Goal: Task Accomplishment & Management: Complete application form

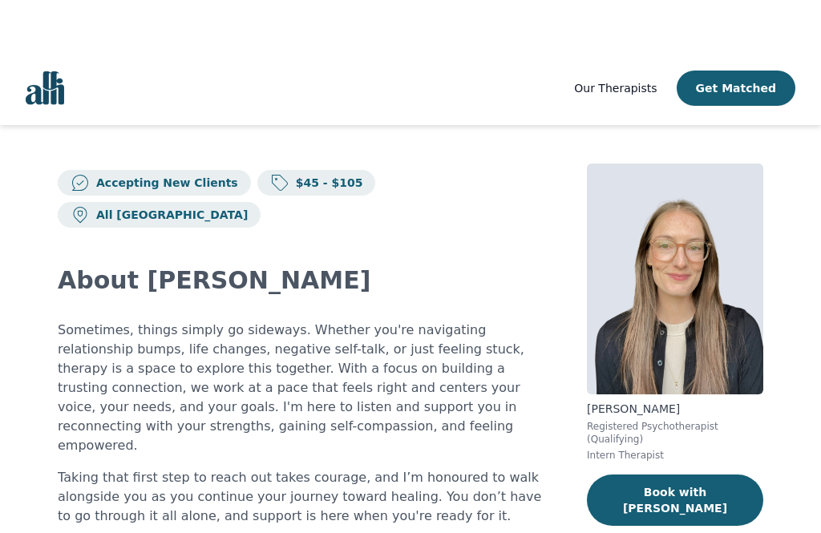
scroll to position [-76, 0]
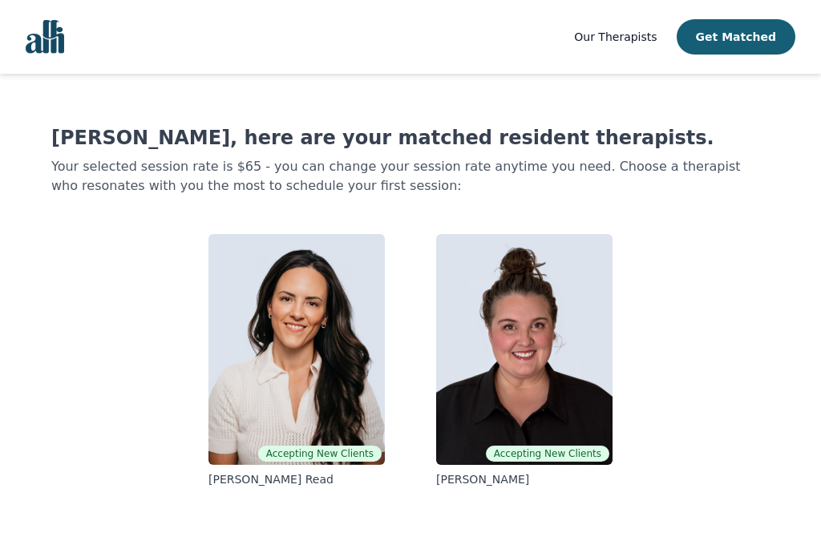
scroll to position [272, 0]
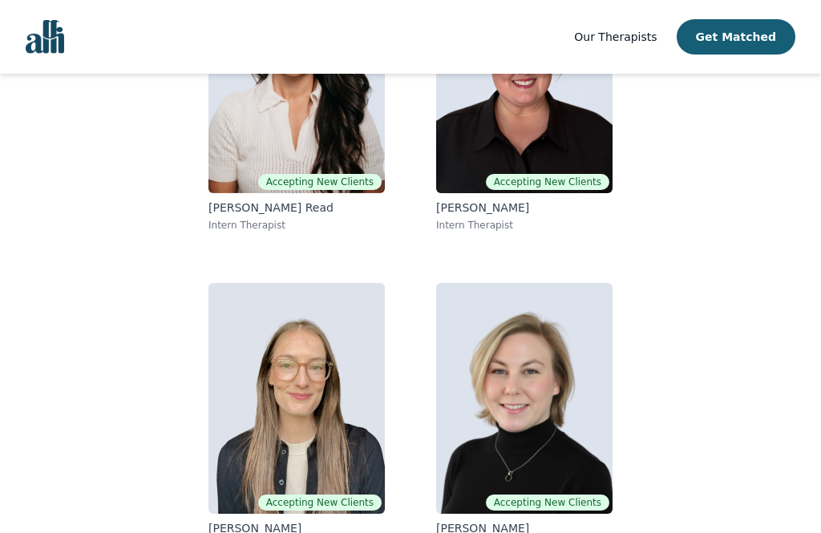
click at [550, 412] on img at bounding box center [524, 398] width 176 height 231
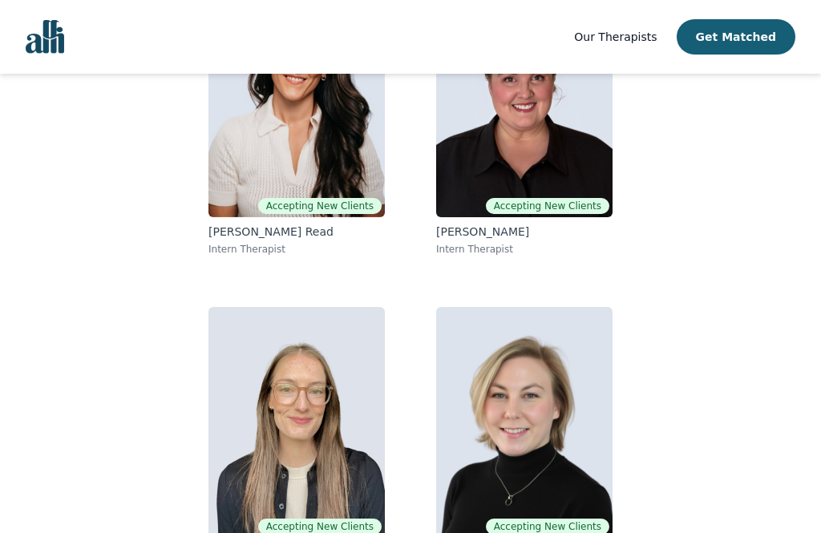
scroll to position [253, 0]
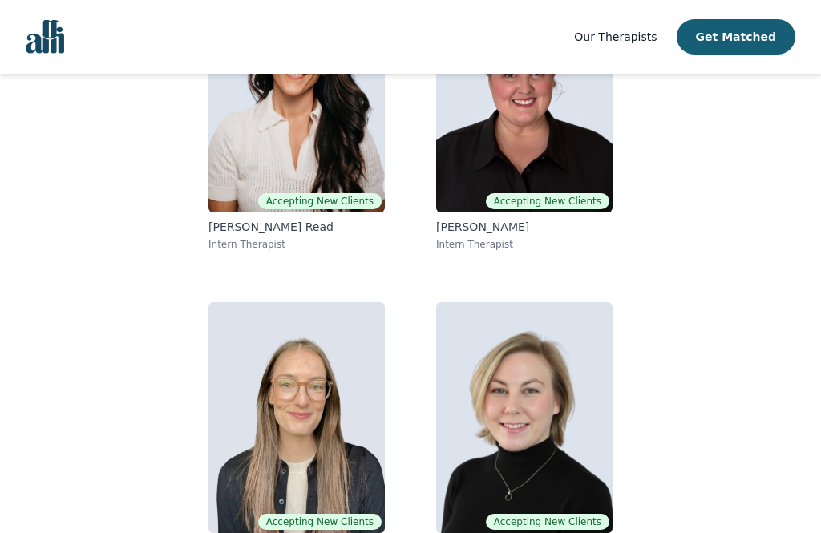
click at [742, 46] on button "Get Matched" at bounding box center [736, 36] width 119 height 35
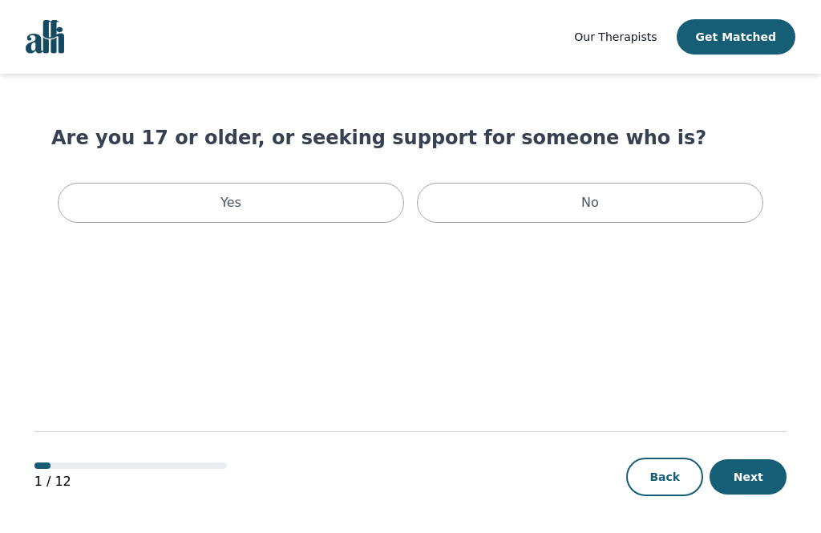
click at [168, 198] on div "Yes" at bounding box center [231, 203] width 347 height 40
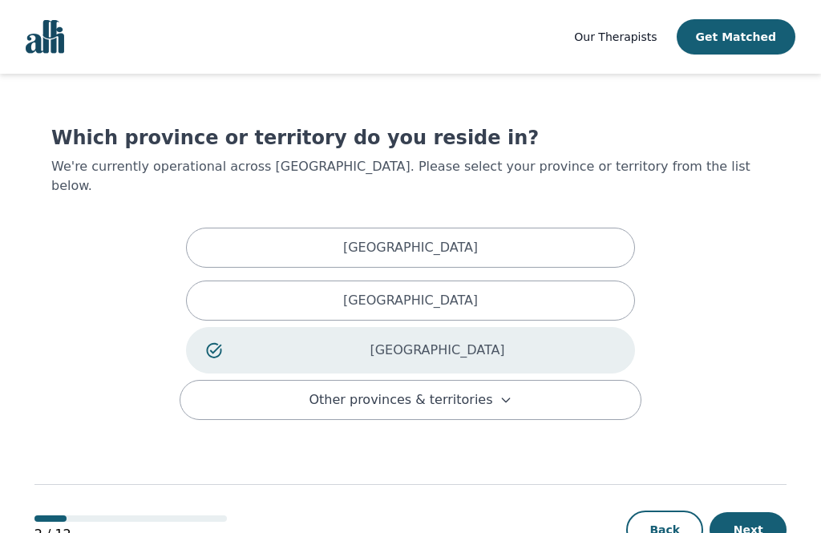
click at [750, 533] on button "Next" at bounding box center [748, 530] width 77 height 35
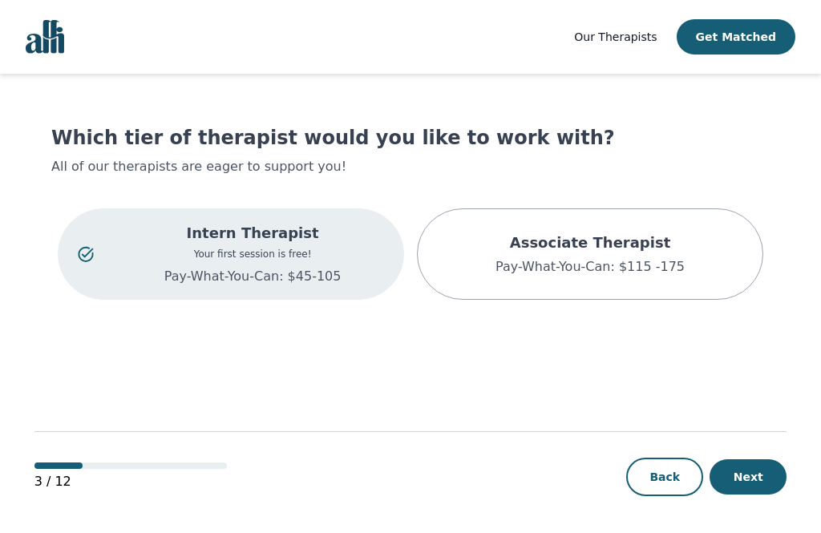
click at [756, 495] on button "Next" at bounding box center [748, 477] width 77 height 35
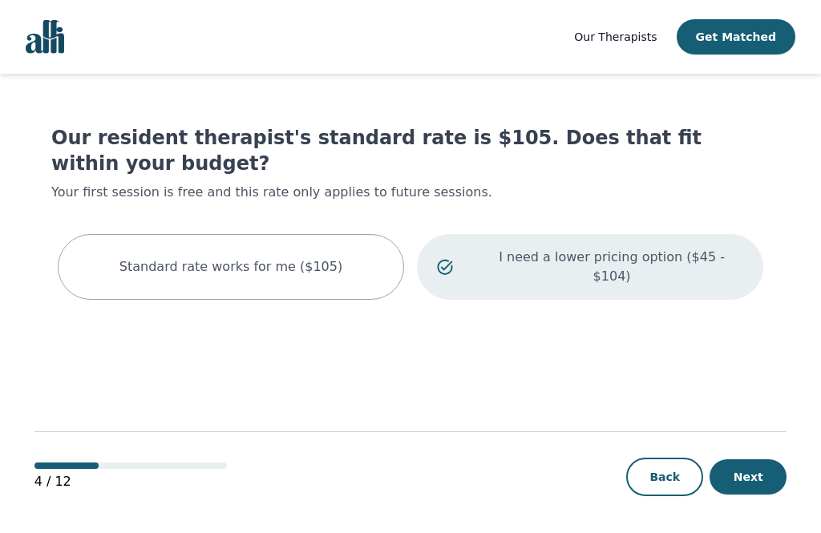
click at [688, 244] on div "I need a lower pricing option ($45 - $104)" at bounding box center [590, 267] width 347 height 66
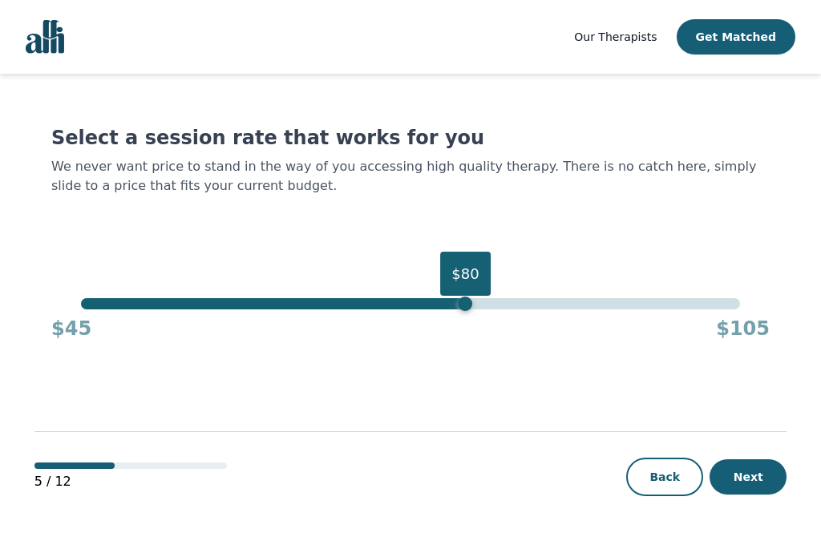
click at [757, 495] on button "Next" at bounding box center [748, 477] width 77 height 35
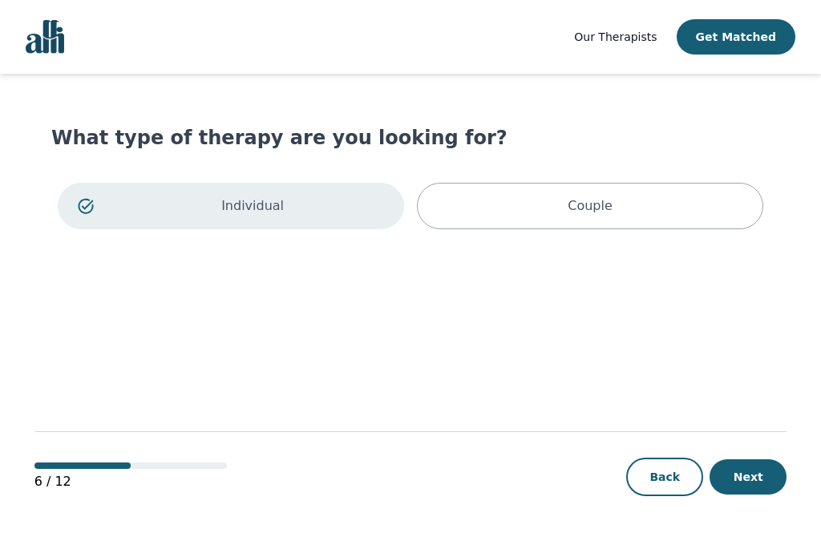
click at [201, 195] on div "Individual" at bounding box center [231, 206] width 347 height 47
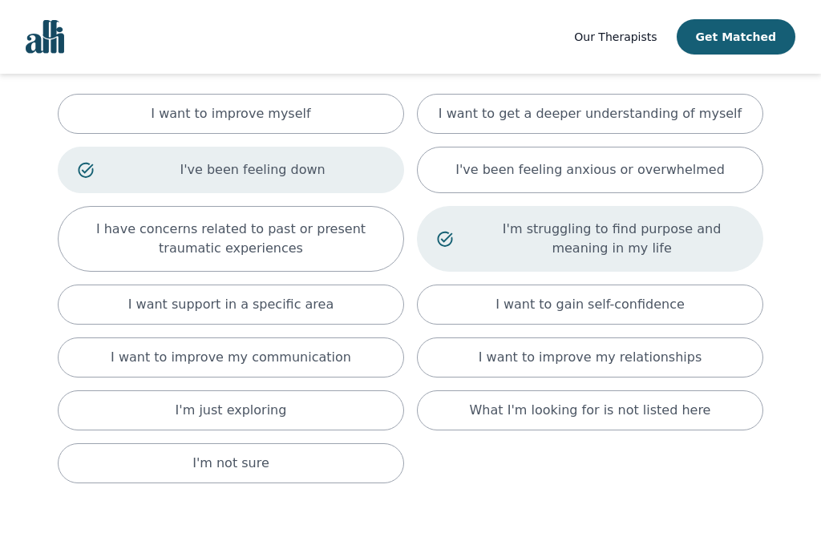
scroll to position [188, 0]
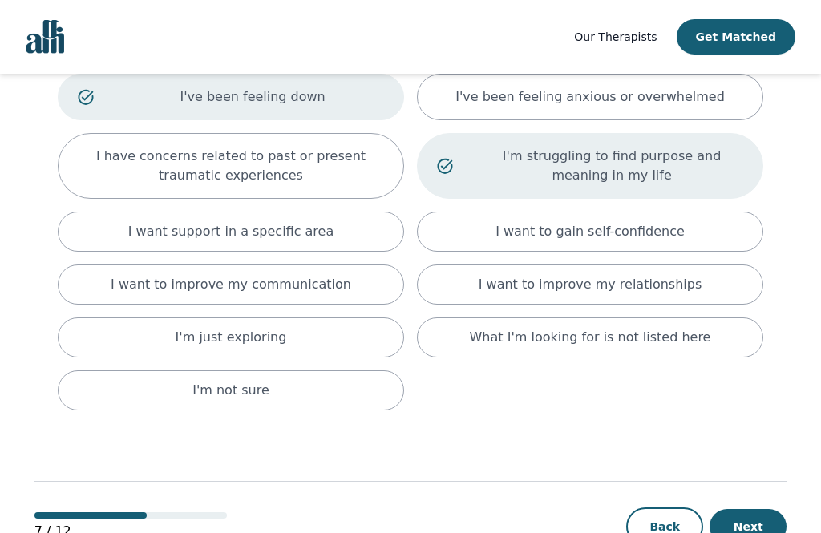
click at [752, 532] on button "Next" at bounding box center [748, 526] width 77 height 35
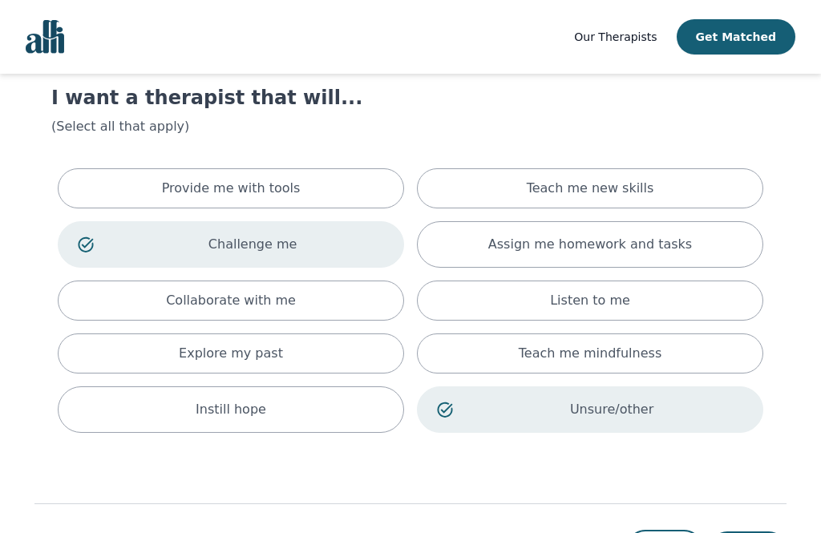
scroll to position [63, 0]
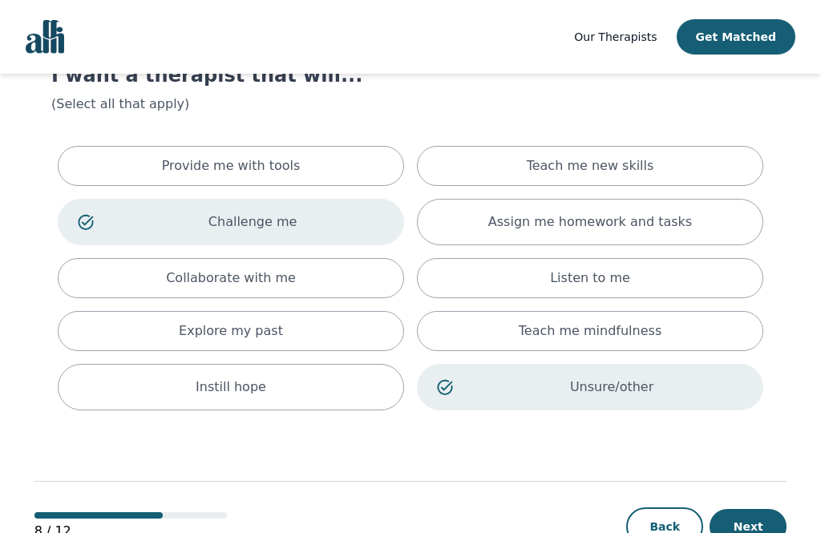
click at [752, 533] on button "Next" at bounding box center [748, 526] width 77 height 35
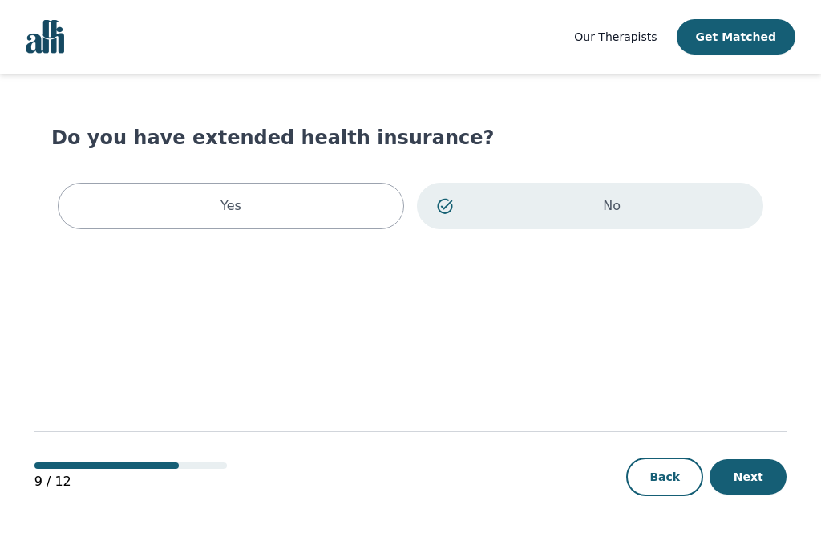
click at [755, 495] on button "Next" at bounding box center [748, 477] width 77 height 35
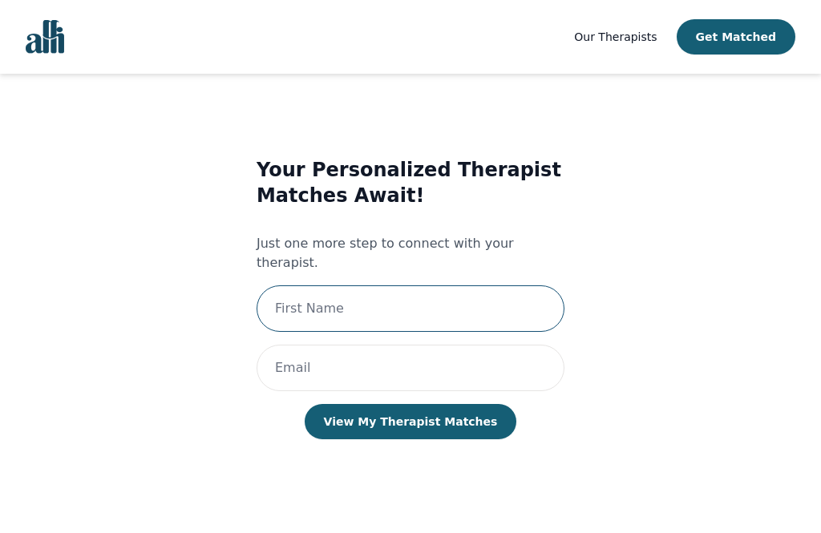
click at [446, 286] on input "text" at bounding box center [411, 309] width 308 height 47
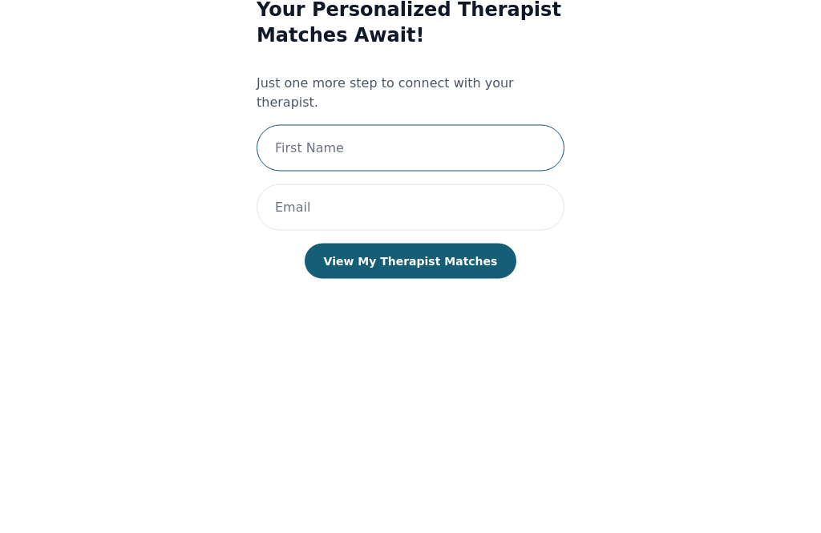
type input "[PERSON_NAME]"
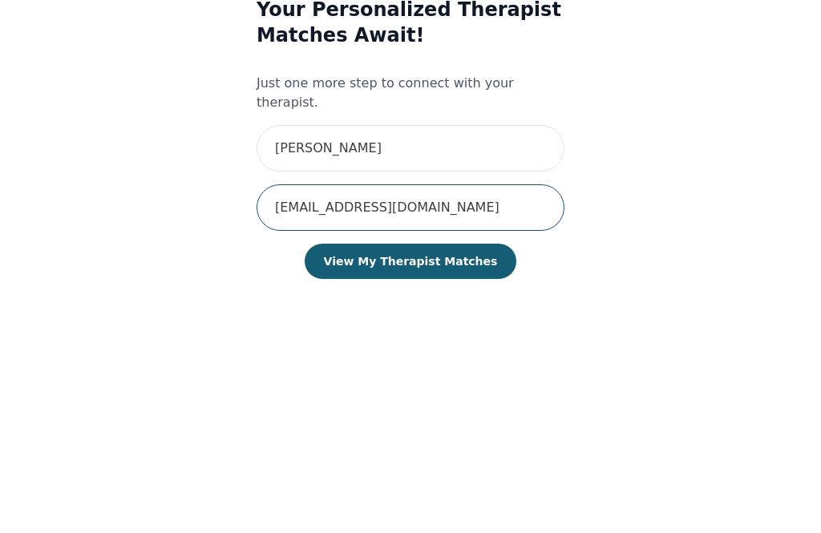
type input "[EMAIL_ADDRESS][DOMAIN_NAME]"
click at [456, 403] on button "View My Therapist Matches" at bounding box center [411, 420] width 213 height 35
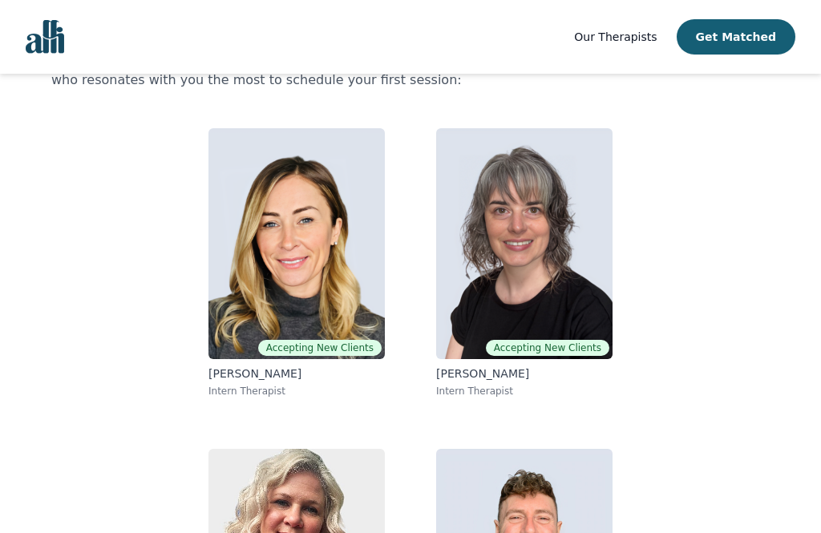
scroll to position [105, 0]
click at [275, 238] on img at bounding box center [297, 244] width 176 height 231
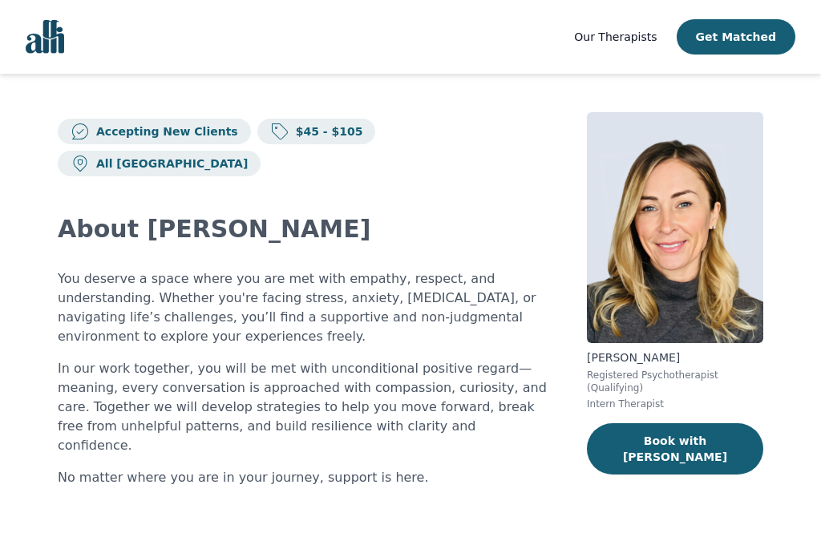
scroll to position [156, 0]
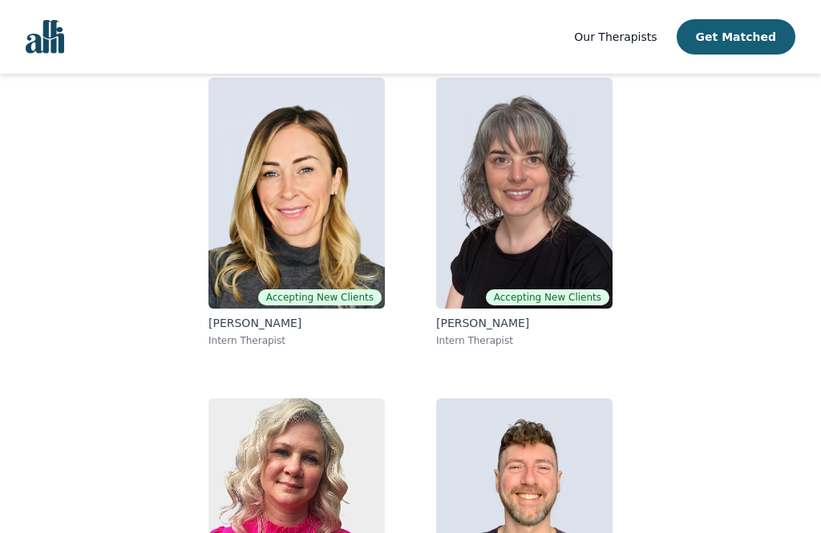
click at [570, 251] on img at bounding box center [524, 193] width 176 height 231
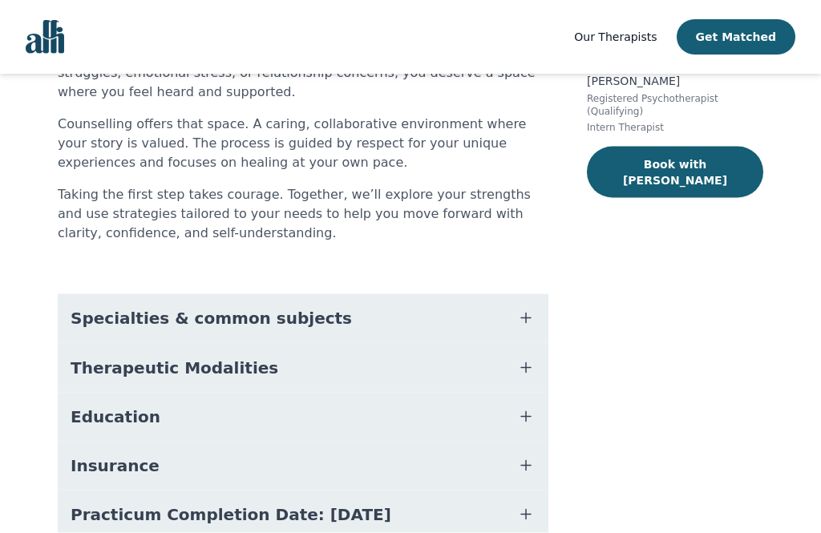
scroll to position [278, 0]
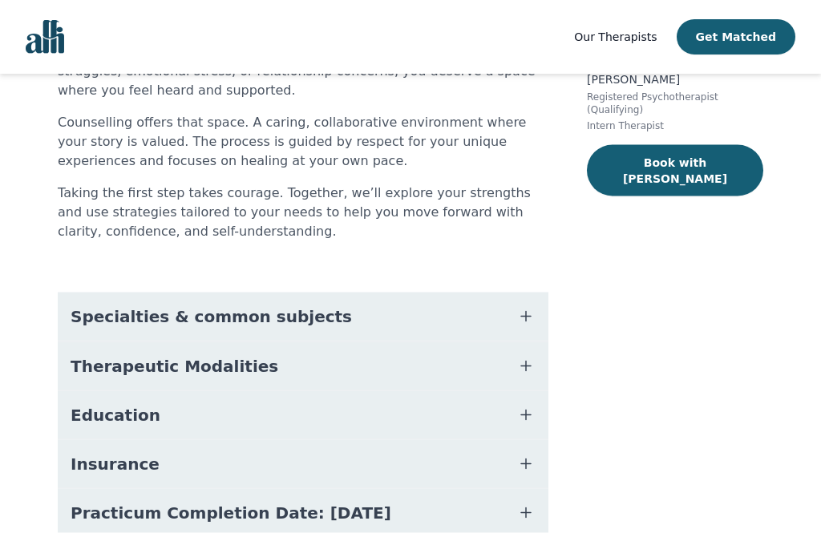
click at [538, 293] on button "Specialties & common subjects" at bounding box center [303, 317] width 491 height 48
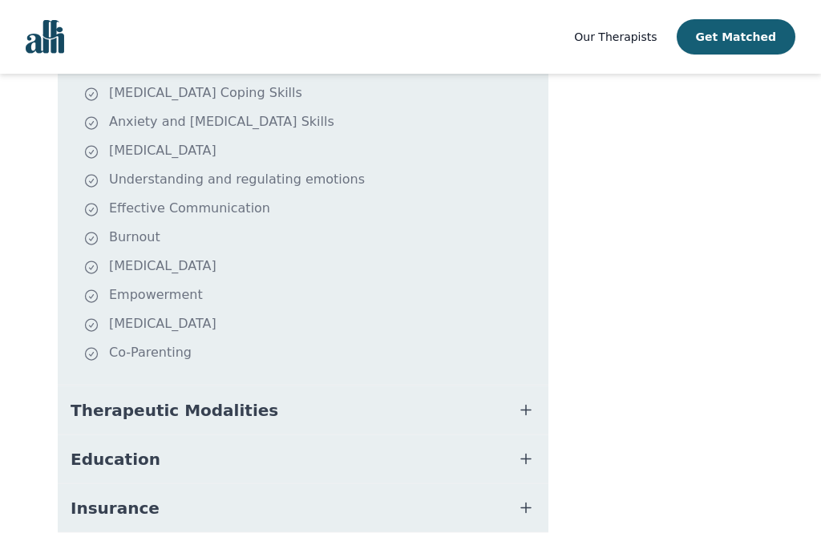
scroll to position [544, 0]
click at [535, 400] on icon "button" at bounding box center [526, 409] width 19 height 19
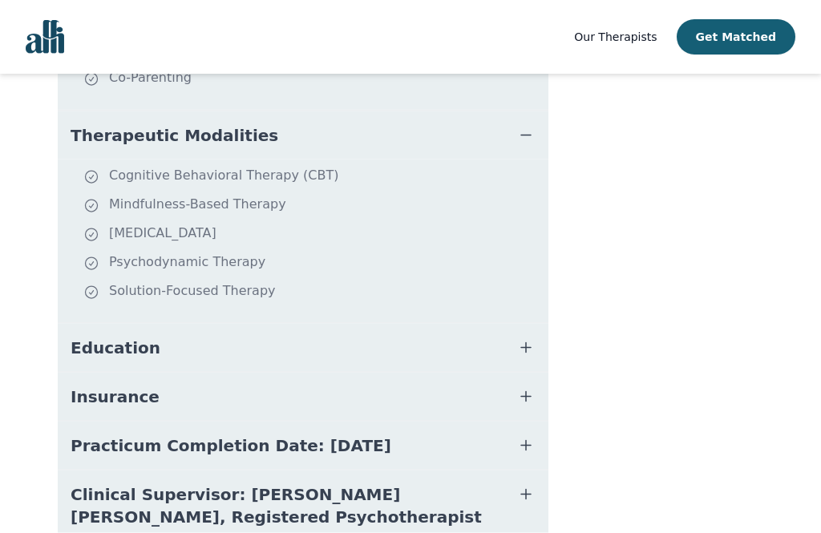
click at [542, 324] on button "Education" at bounding box center [303, 348] width 491 height 48
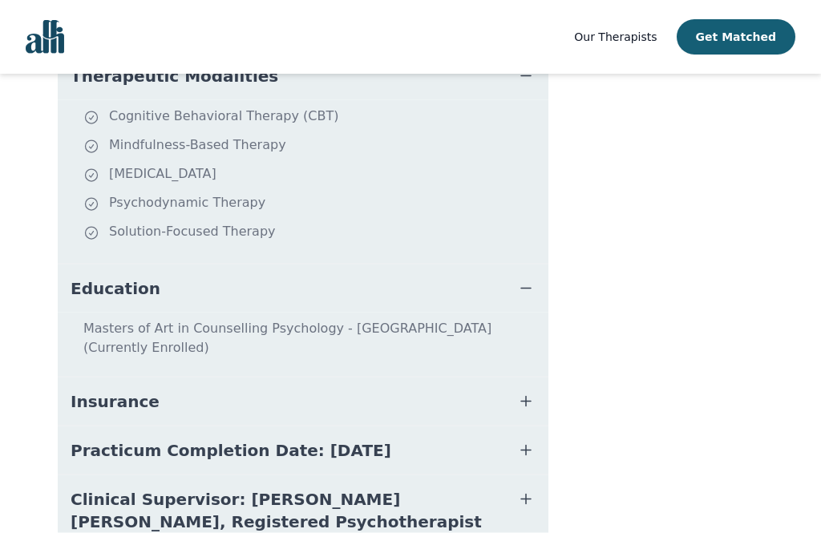
scroll to position [872, 0]
